Goal: Communication & Community: Answer question/provide support

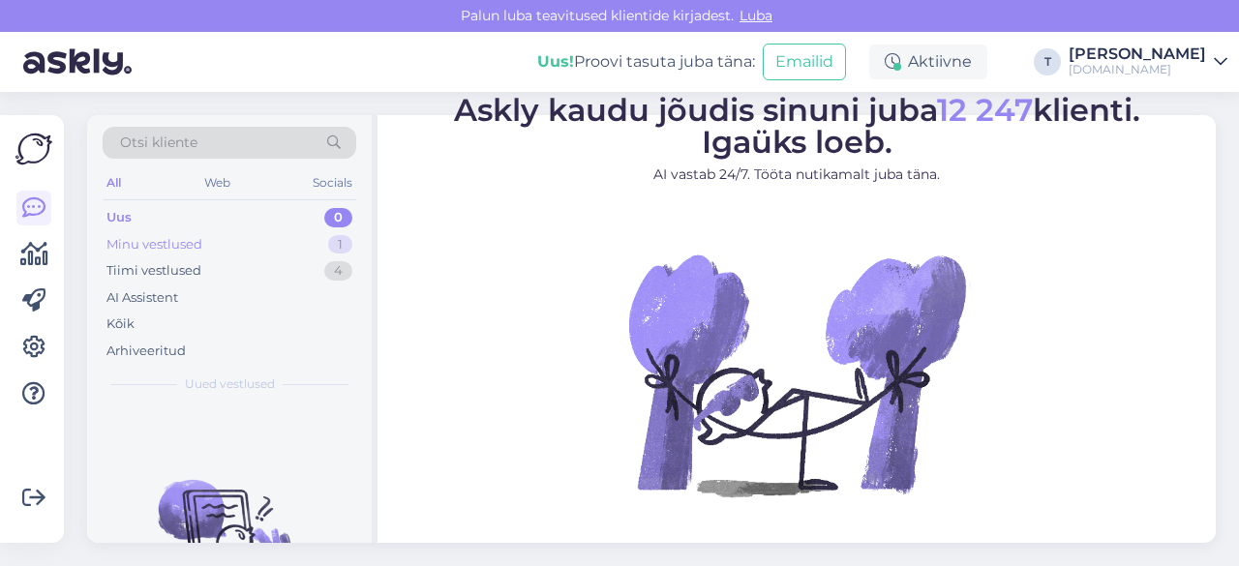
click at [228, 240] on div "Minu vestlused 1" at bounding box center [230, 244] width 254 height 27
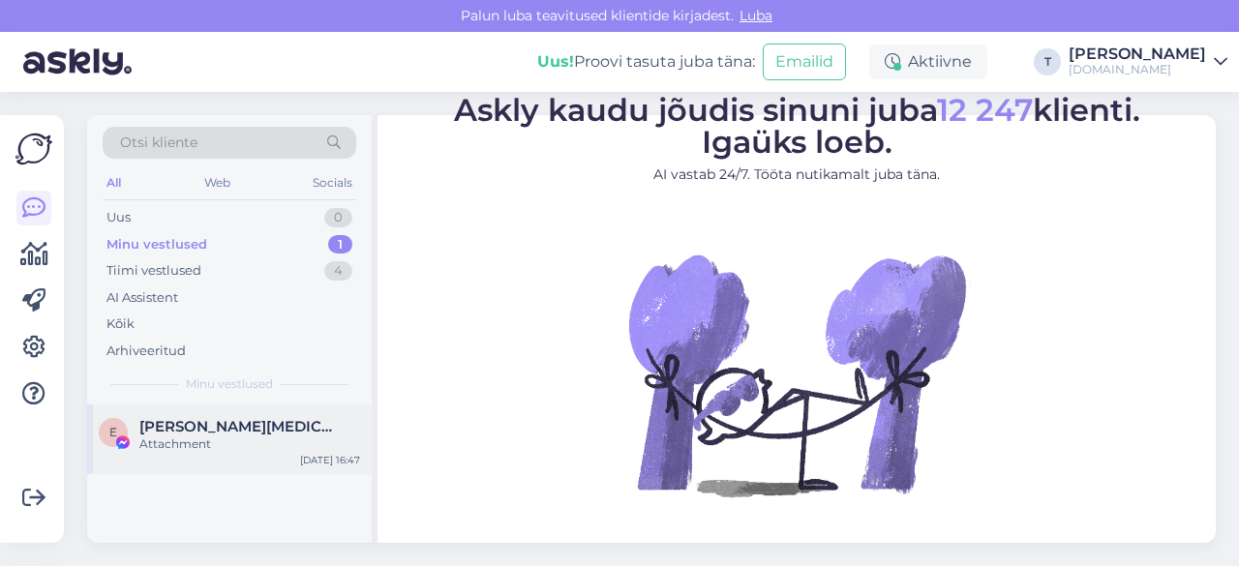
click at [261, 427] on div "[PERSON_NAME][MEDICAL_DATA]" at bounding box center [249, 426] width 221 height 17
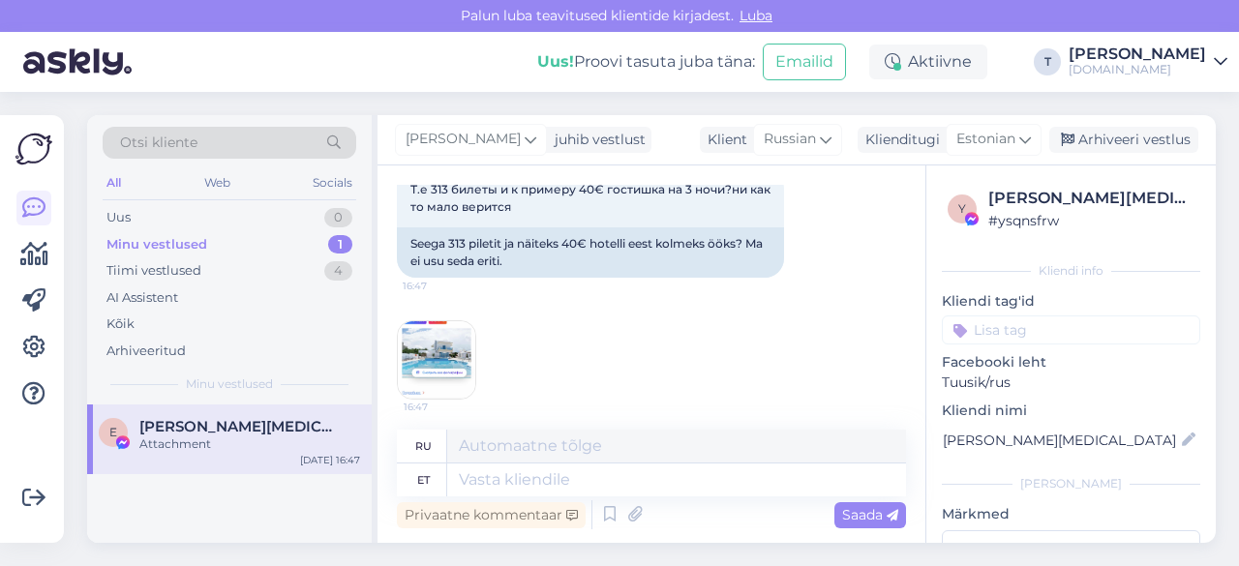
scroll to position [125, 0]
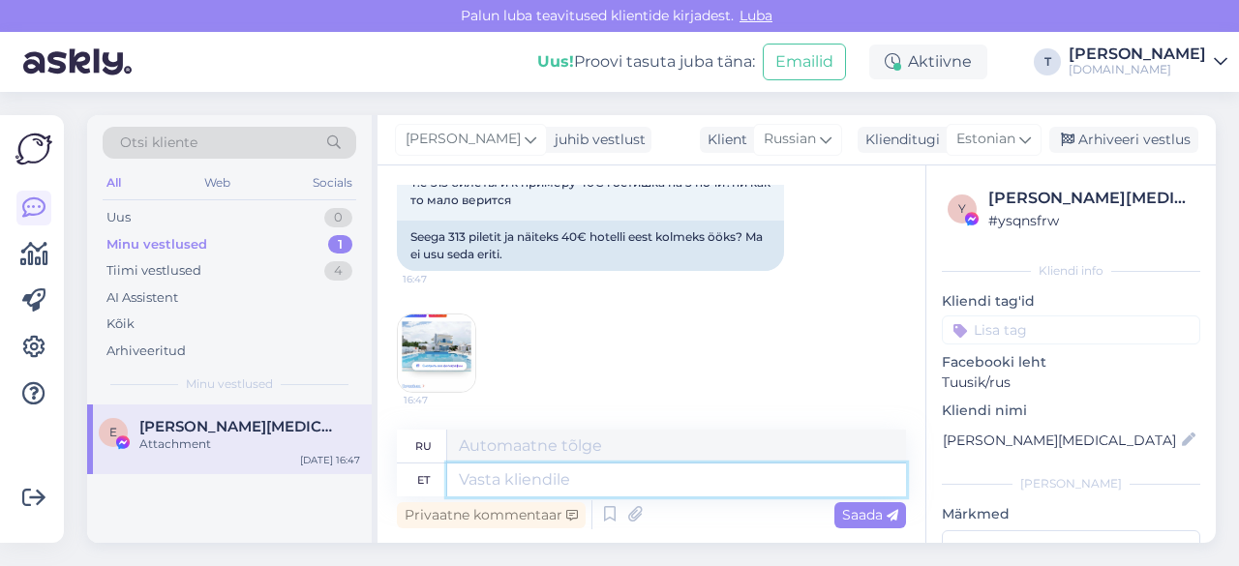
click at [566, 478] on textarea at bounding box center [676, 480] width 459 height 33
click at [1007, 135] on span "Estonian" at bounding box center [986, 139] width 59 height 21
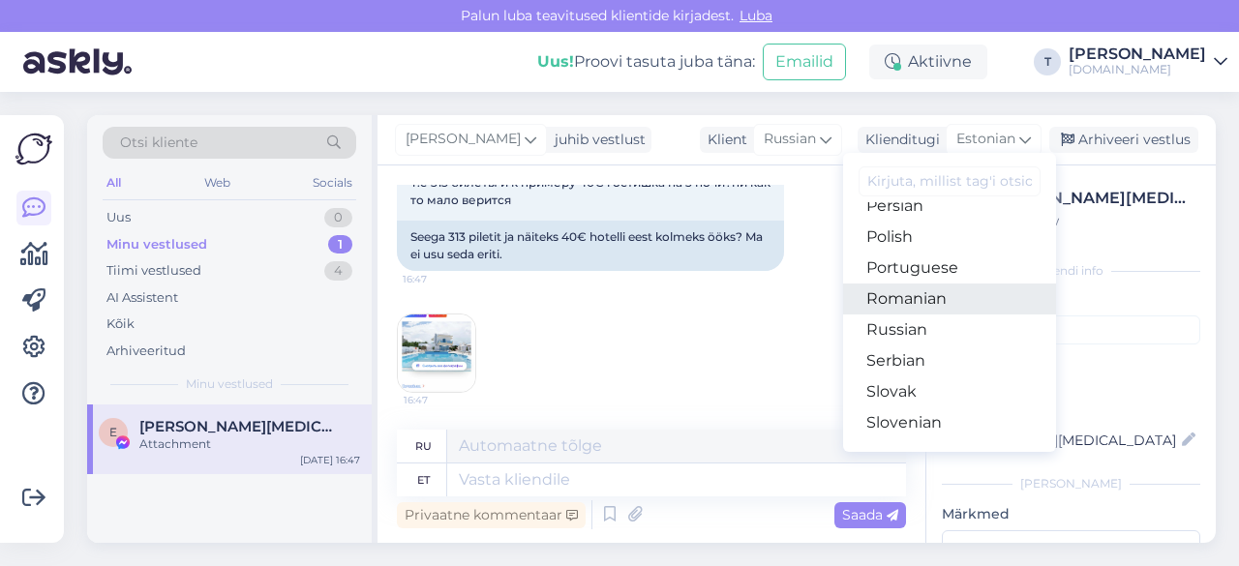
scroll to position [678, 0]
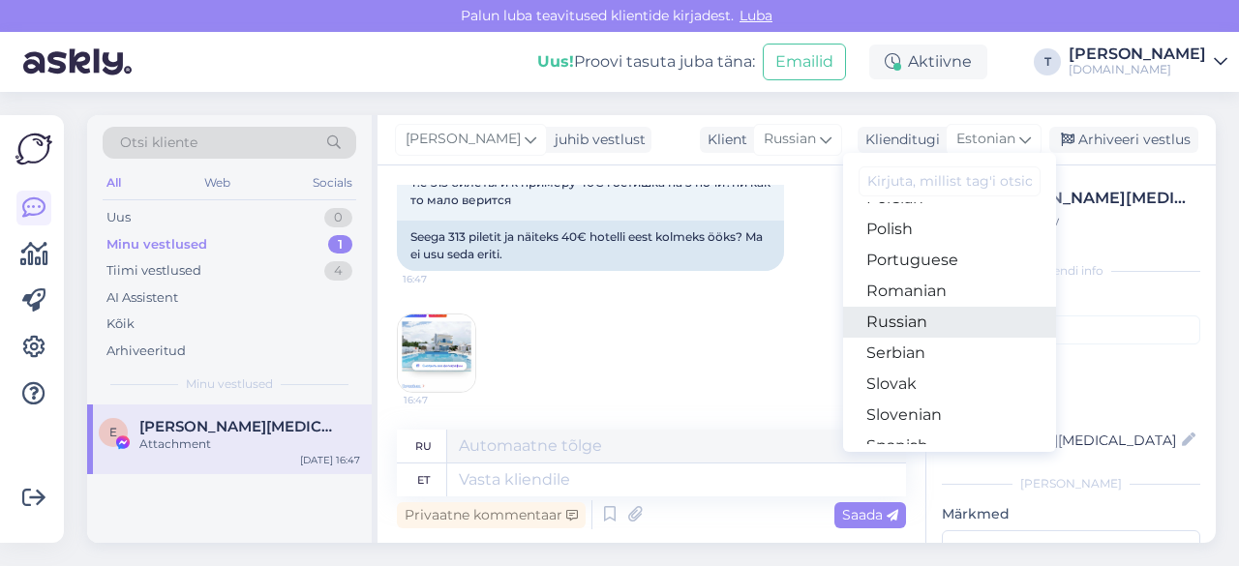
click at [920, 332] on link "Russian" at bounding box center [949, 322] width 213 height 31
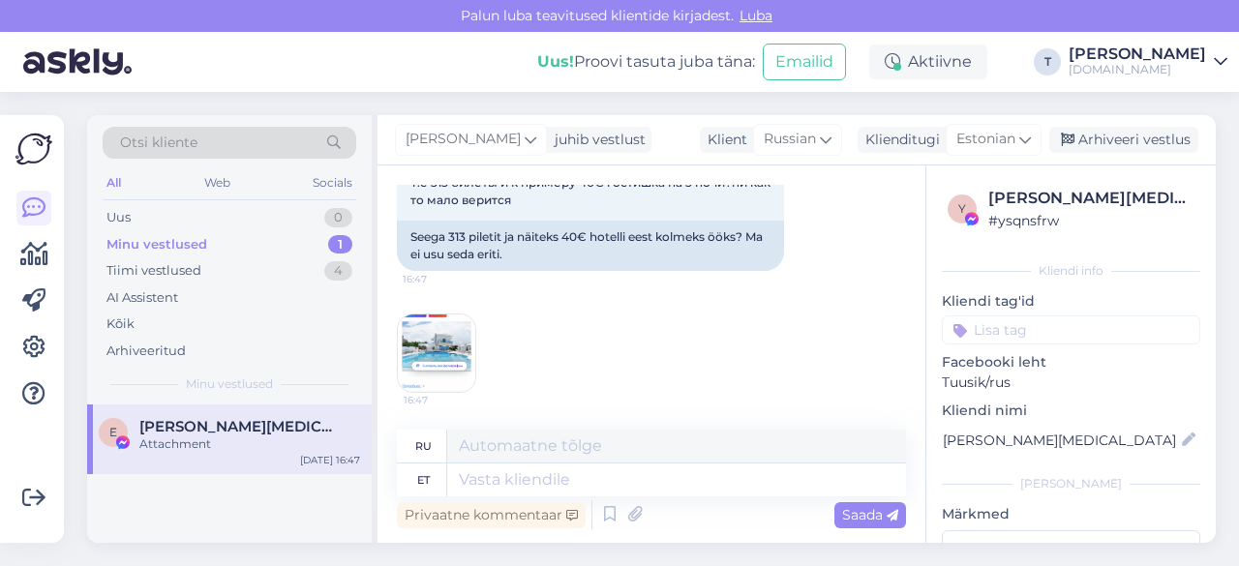
scroll to position [99, 0]
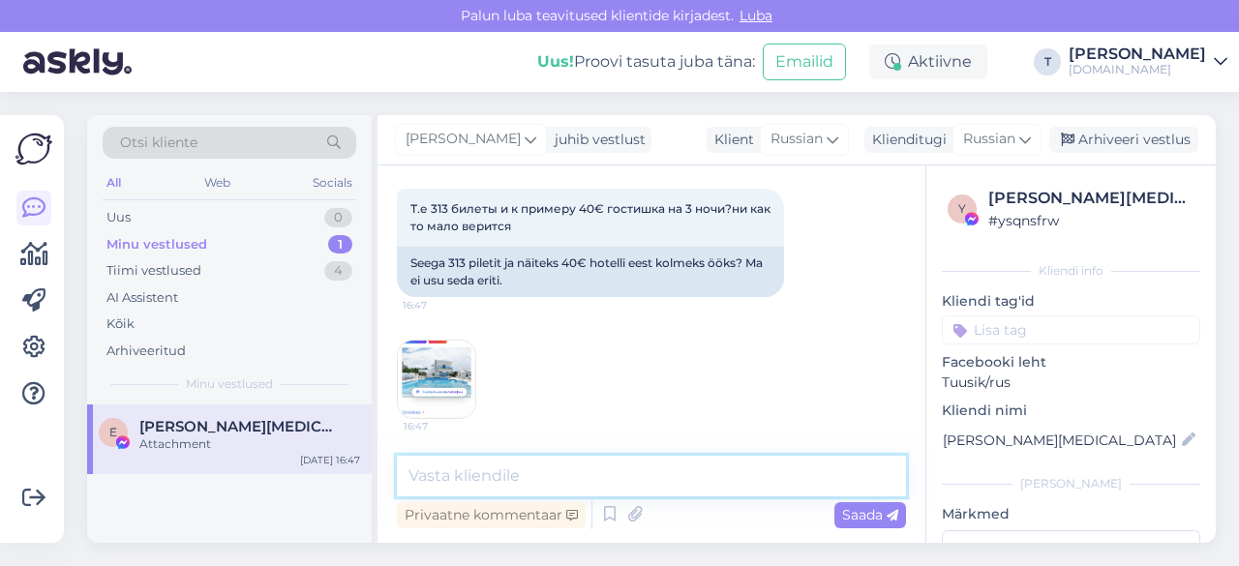
click at [660, 475] on textarea at bounding box center [651, 476] width 509 height 41
type textarea "y"
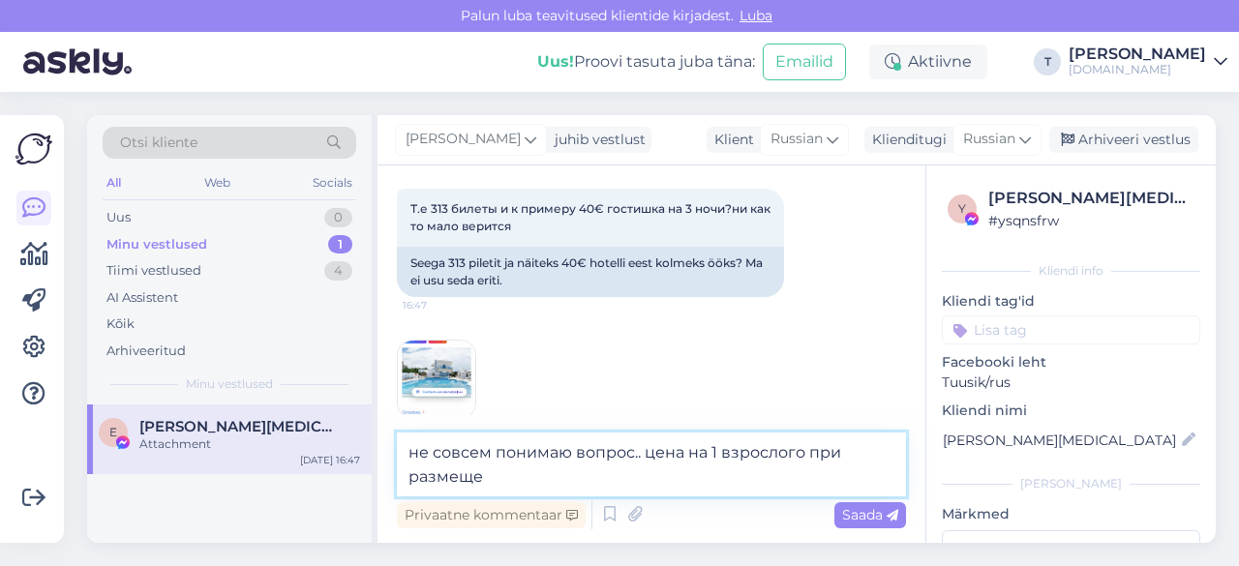
scroll to position [122, 0]
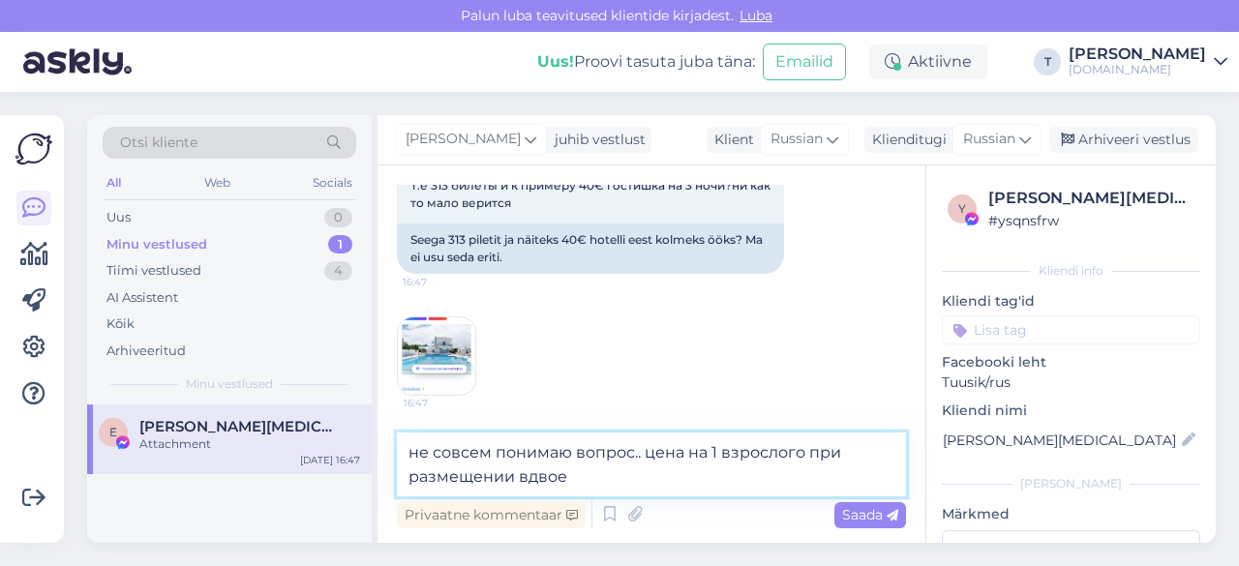
type textarea "не совсем понимаю вопрос.. цена на 1 взрослого при размещении вдвоем"
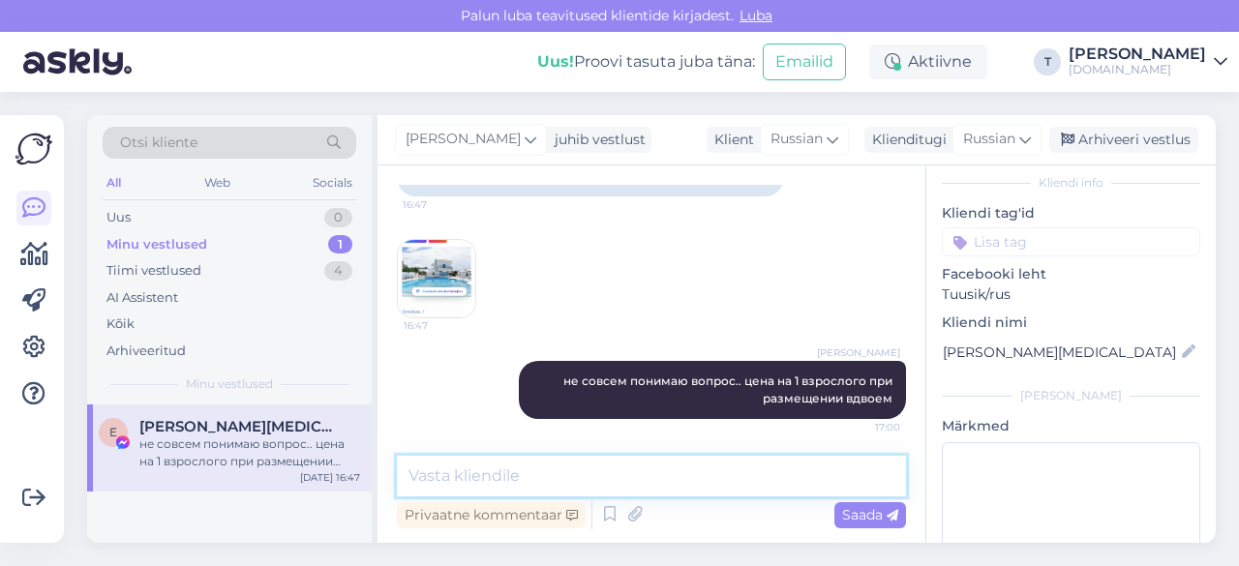
scroll to position [188, 0]
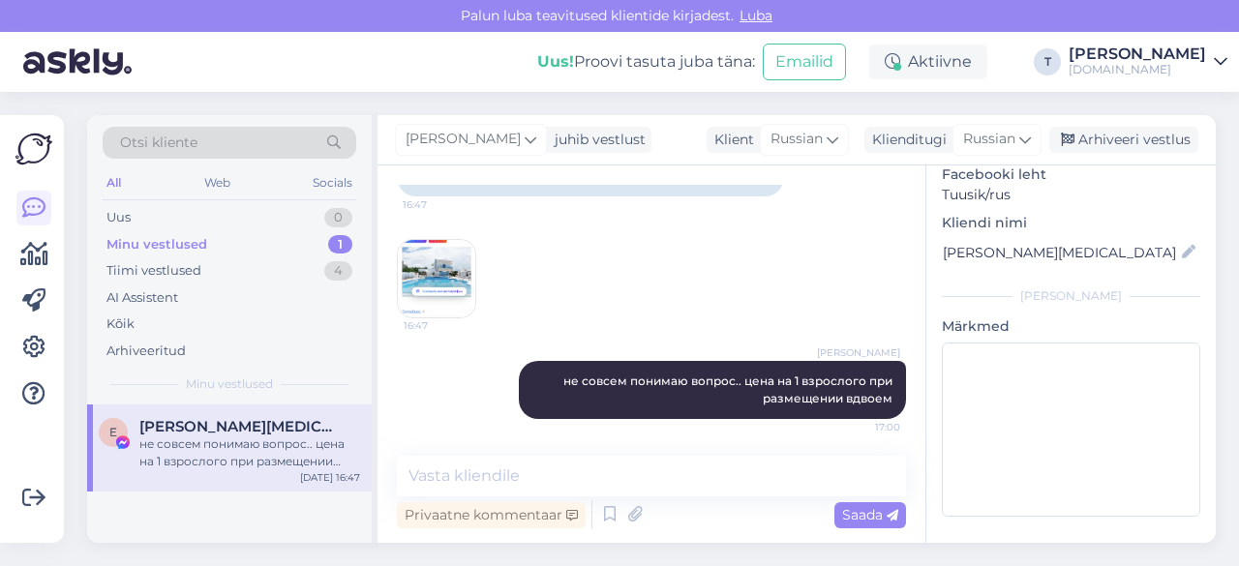
click at [422, 269] on img at bounding box center [436, 278] width 77 height 77
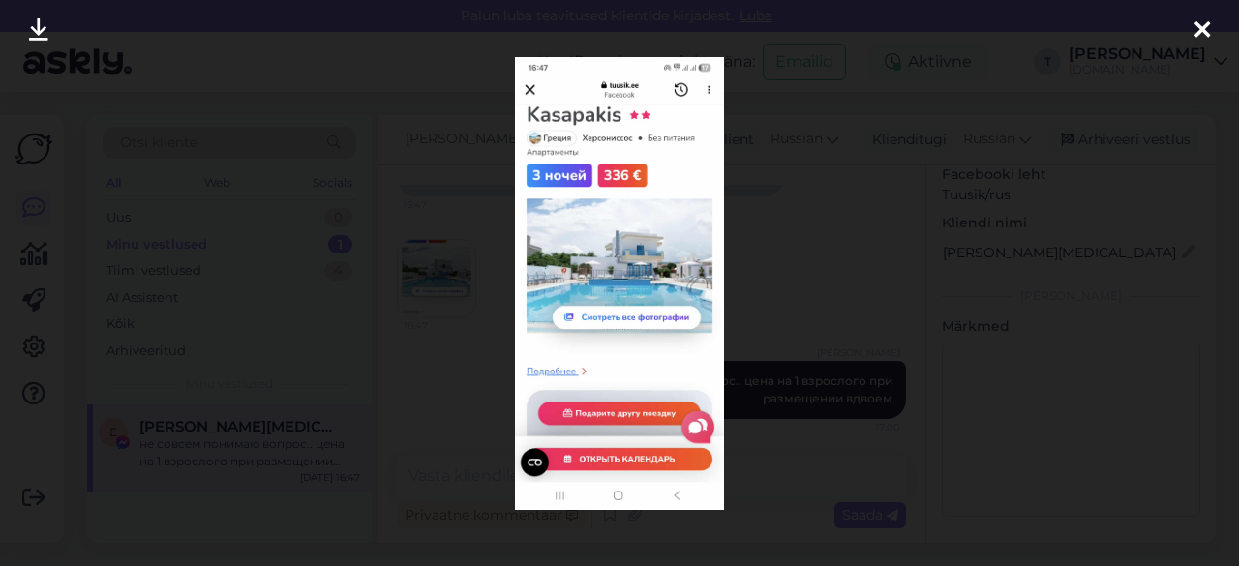
click at [1201, 30] on icon at bounding box center [1202, 30] width 15 height 25
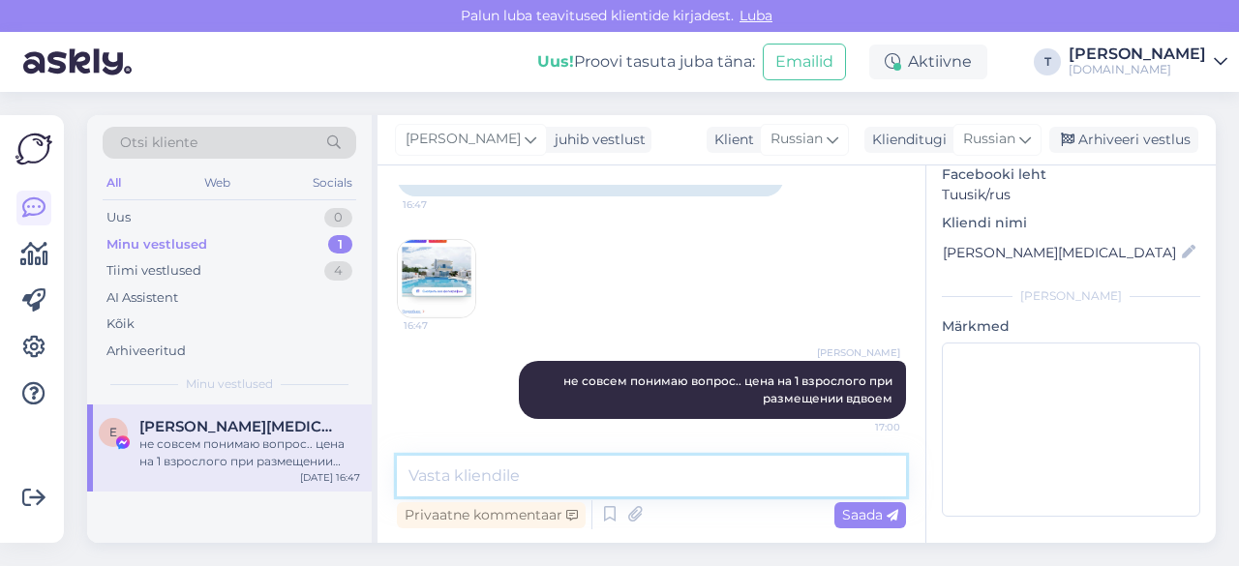
click at [617, 465] on textarea at bounding box center [651, 476] width 509 height 41
type textarea "f"
click at [636, 466] on textarea at bounding box center [651, 476] width 509 height 41
click at [448, 476] on textarea "731€ на двоих 3 ночи в этот отель" at bounding box center [651, 476] width 509 height 41
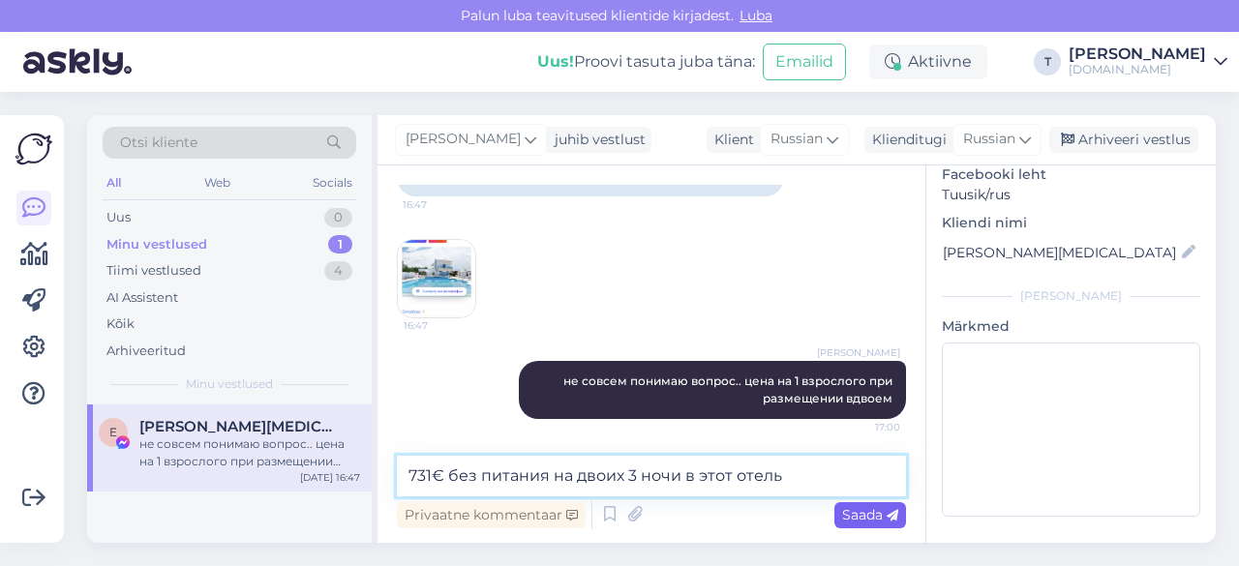
type textarea "731€ без питания на двоих 3 ночи в этот отель"
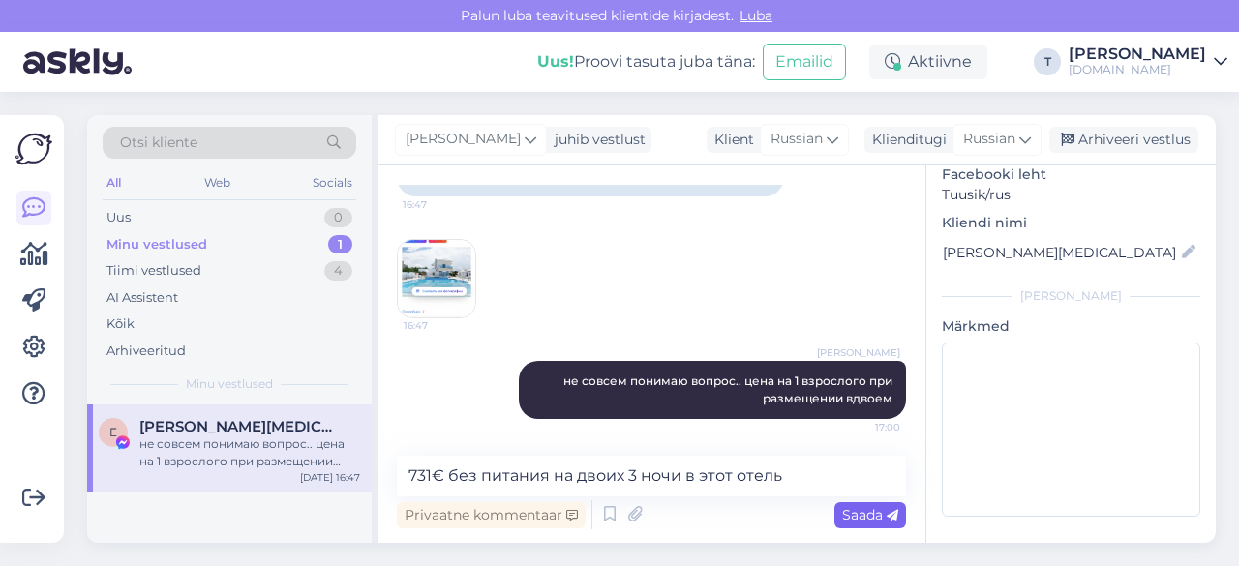
click at [863, 517] on span "Saada" at bounding box center [870, 514] width 56 height 17
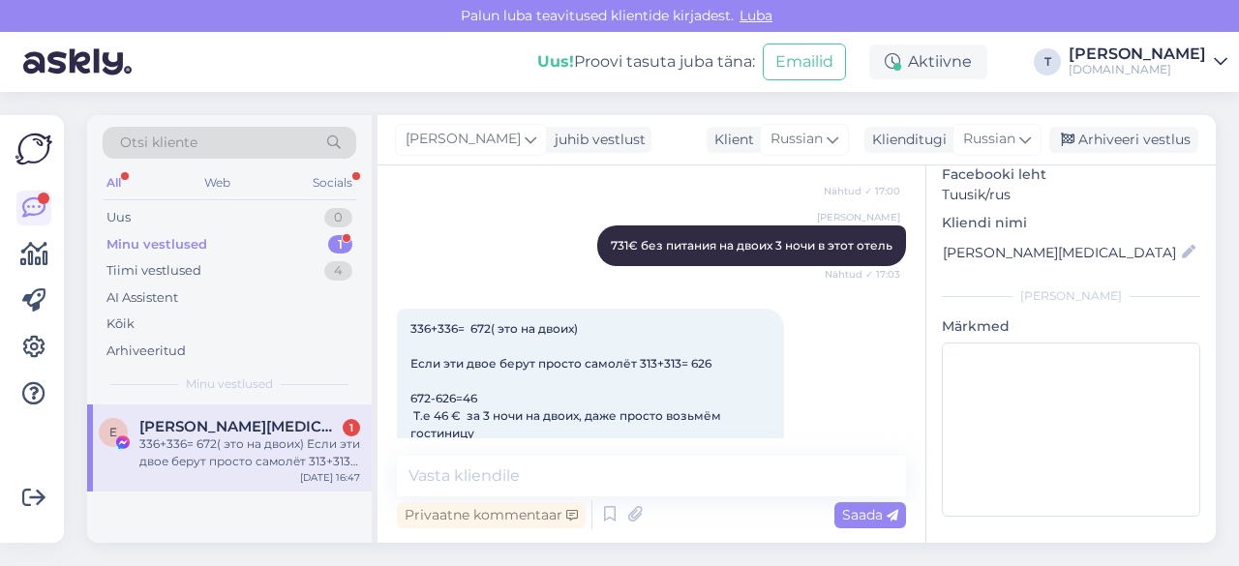
scroll to position [505, 0]
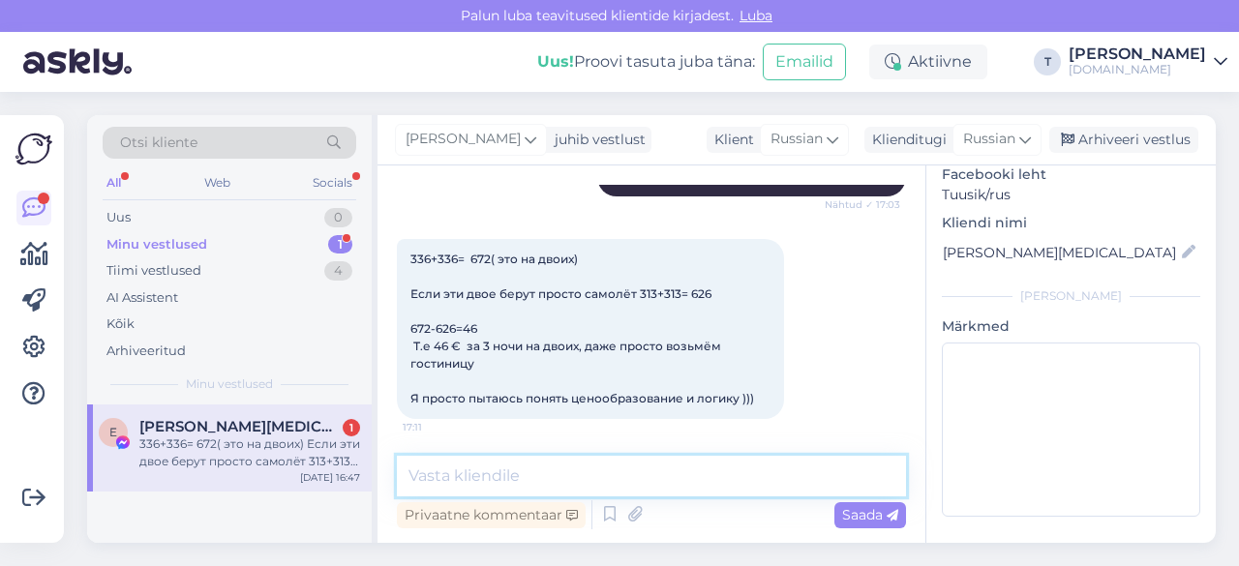
click at [563, 477] on textarea at bounding box center [651, 476] width 509 height 41
type textarea "731€ цена , на сайте не обноилось еще"
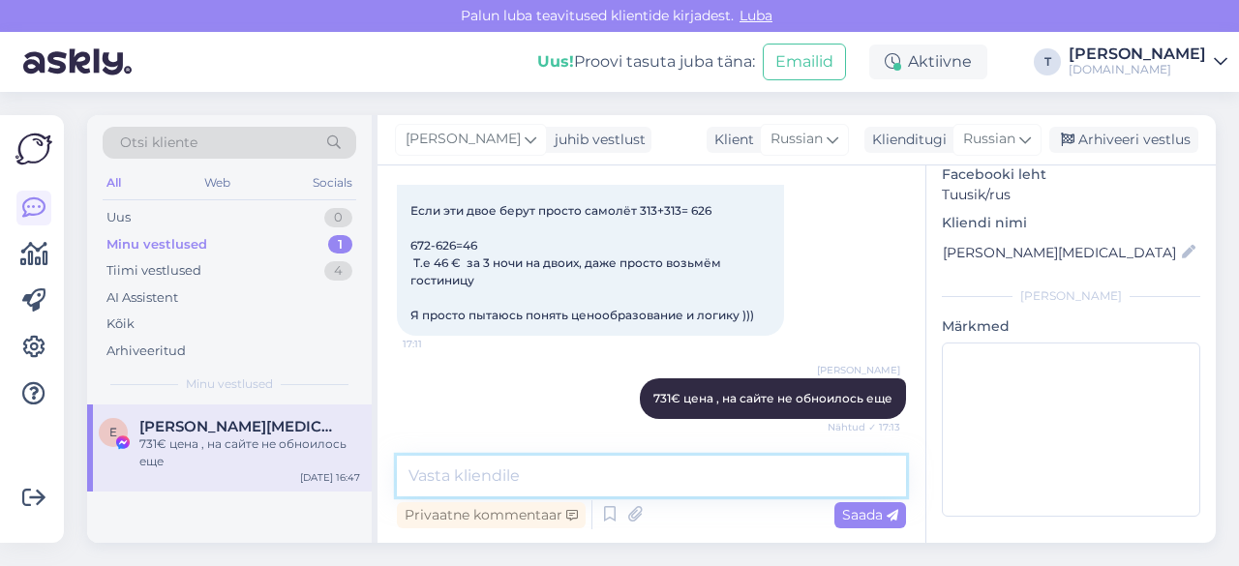
click at [556, 473] on textarea at bounding box center [651, 476] width 509 height 41
click at [556, 481] on textarea at bounding box center [651, 476] width 509 height 41
type textarea "ну туроператоры скидывают цены"
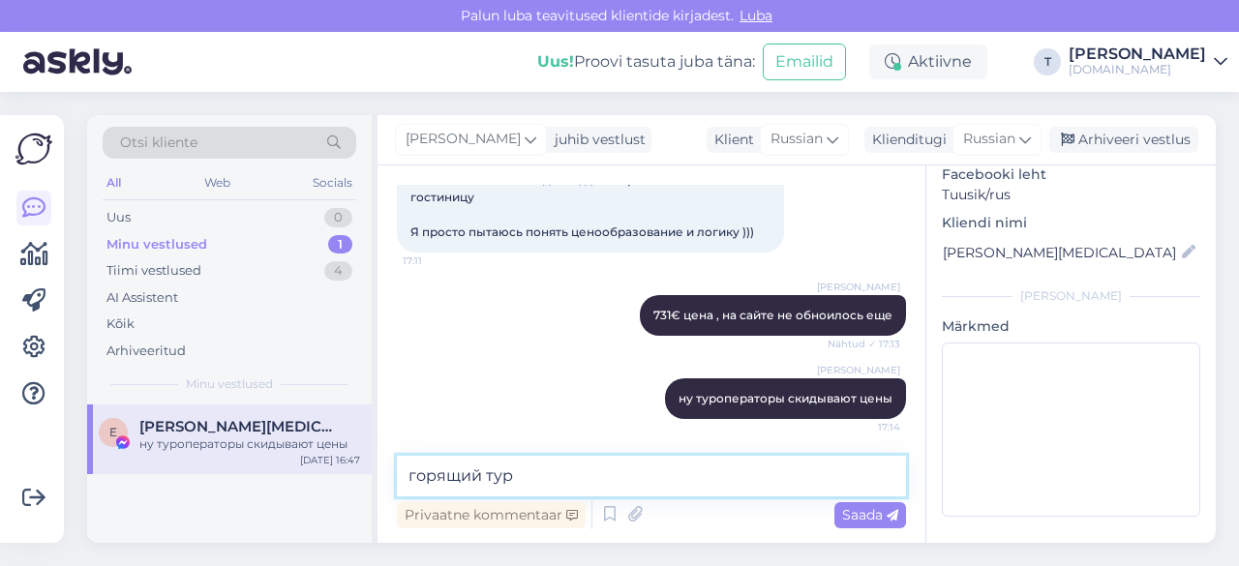
type textarea "горящий тур"
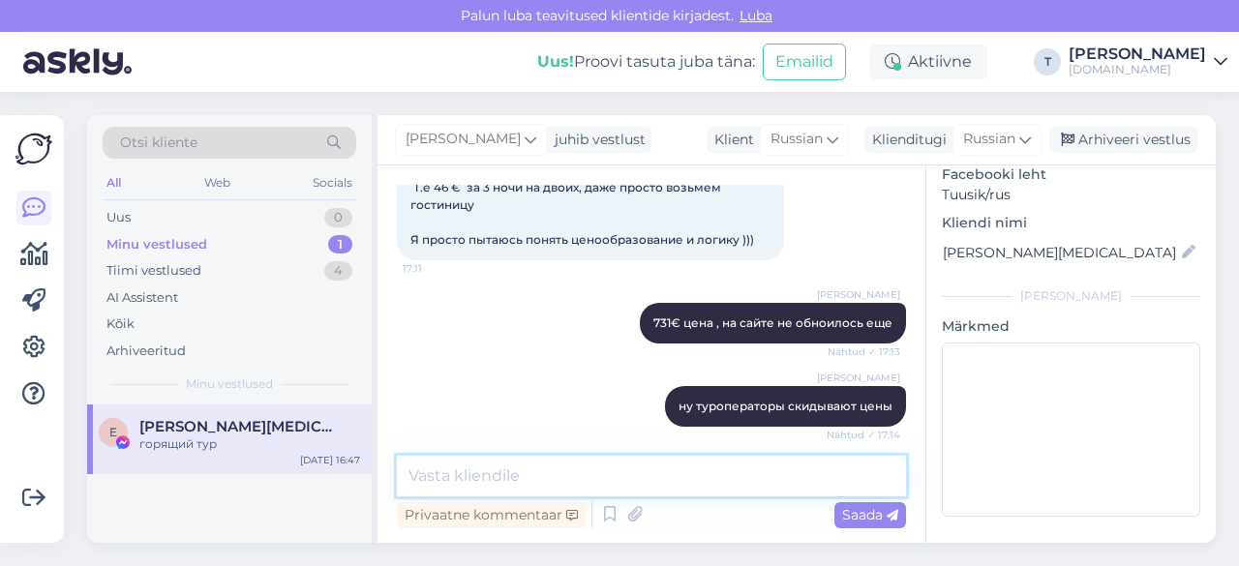
scroll to position [755, 0]
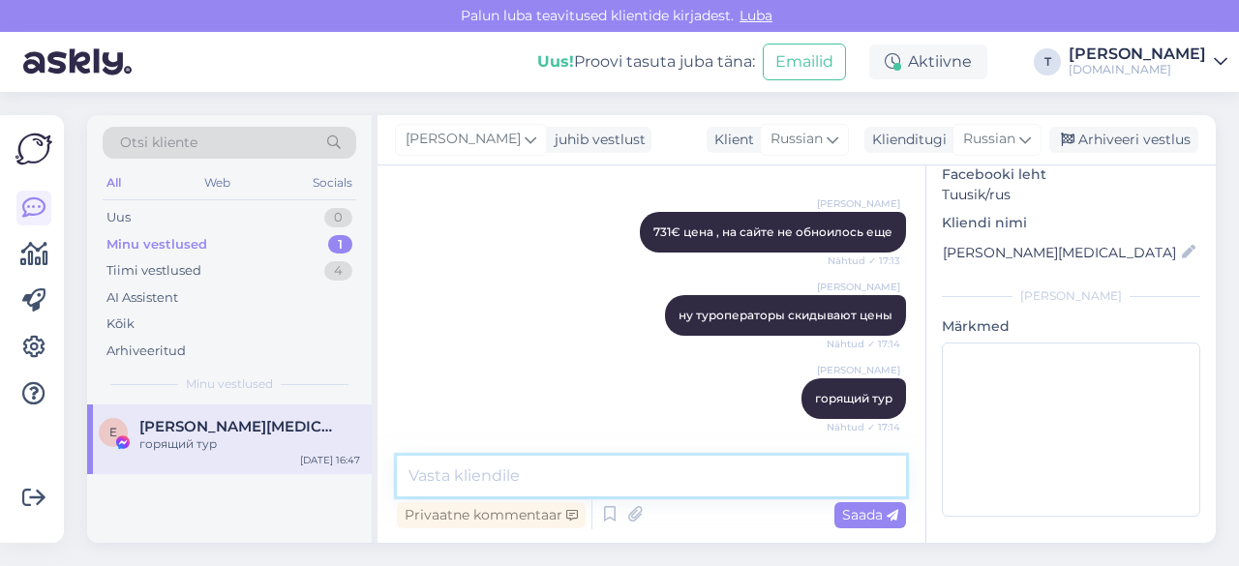
click at [571, 475] on textarea at bounding box center [651, 476] width 509 height 41
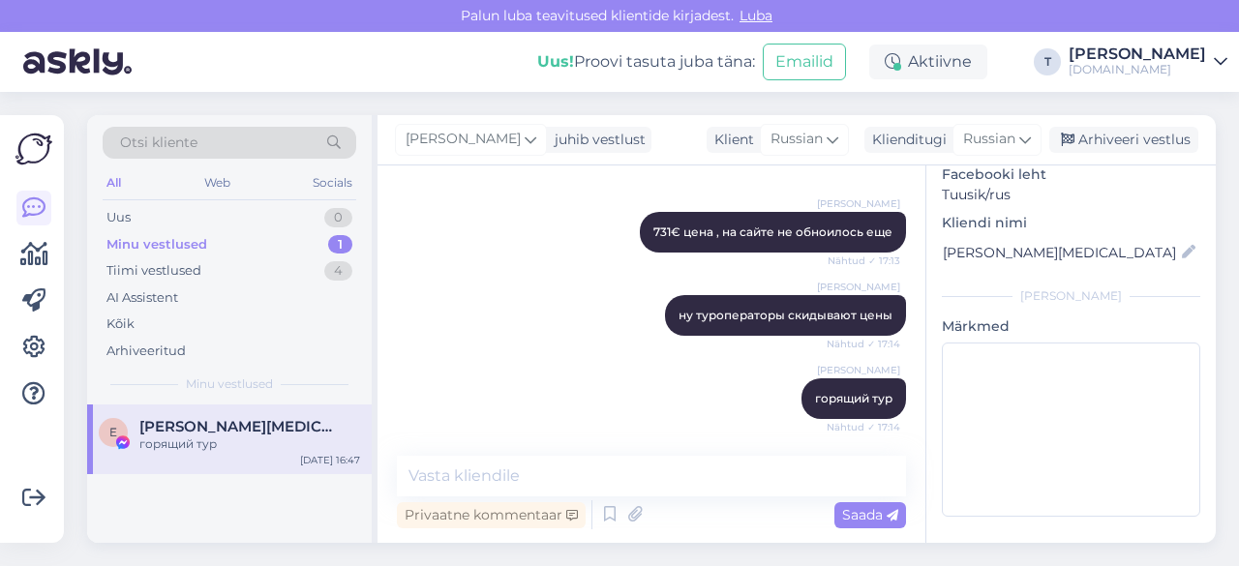
click at [558, 243] on div "[PERSON_NAME] 731€ цена , на сайте не обноилось еще Nähtud ✓ 17:13" at bounding box center [651, 232] width 509 height 83
click at [243, 244] on div "Minu vestlused 1" at bounding box center [230, 244] width 254 height 27
click at [223, 437] on div "горящий тур" at bounding box center [249, 444] width 221 height 17
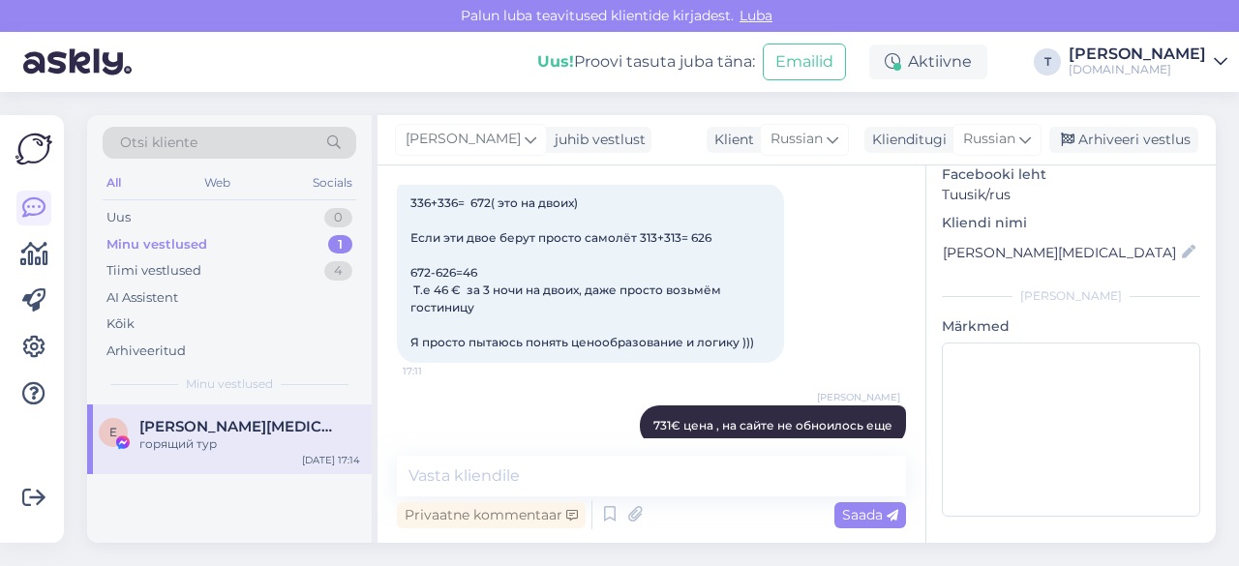
scroll to position [466, 0]
